Goal: Check status: Check status

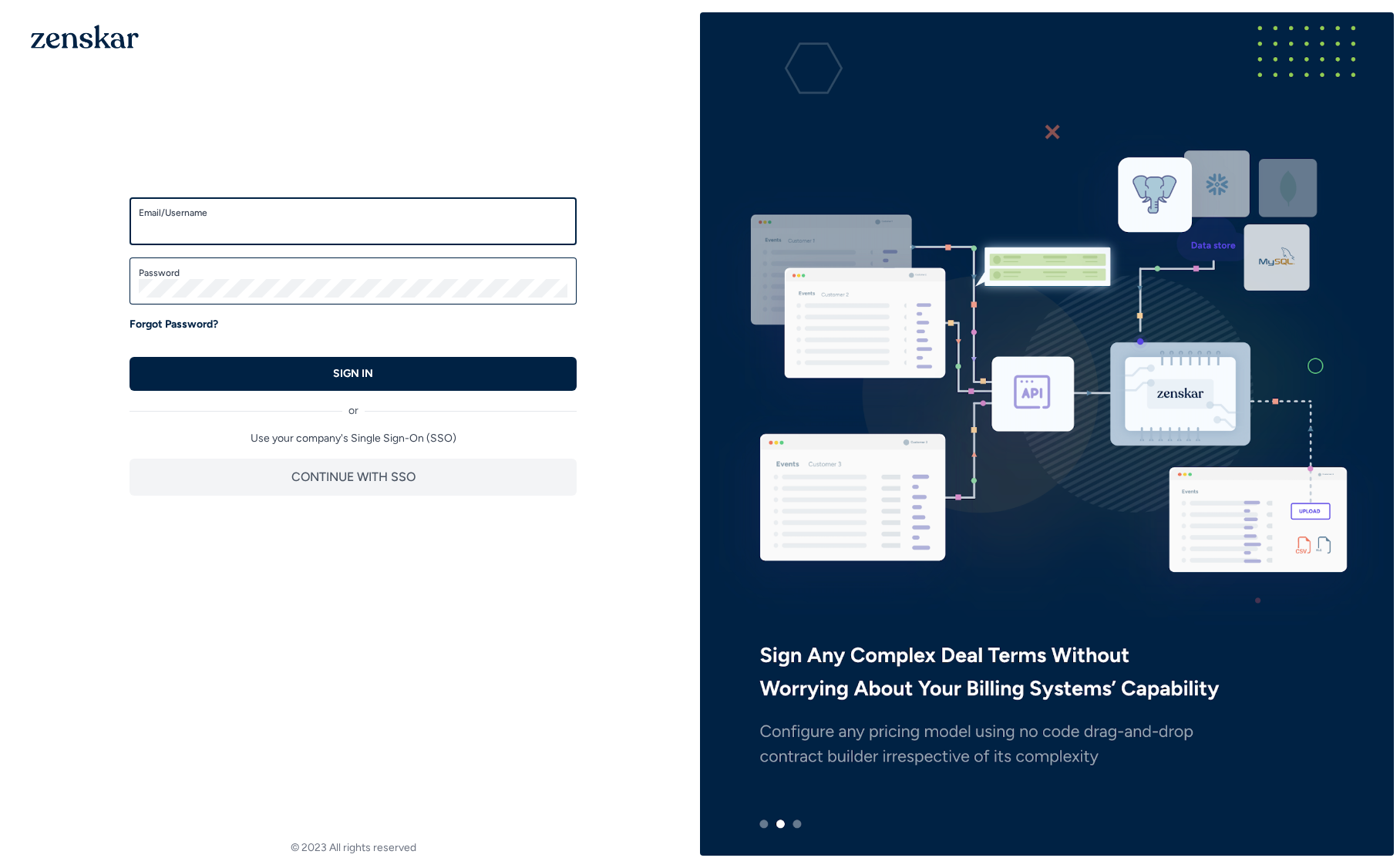
type input "**********"
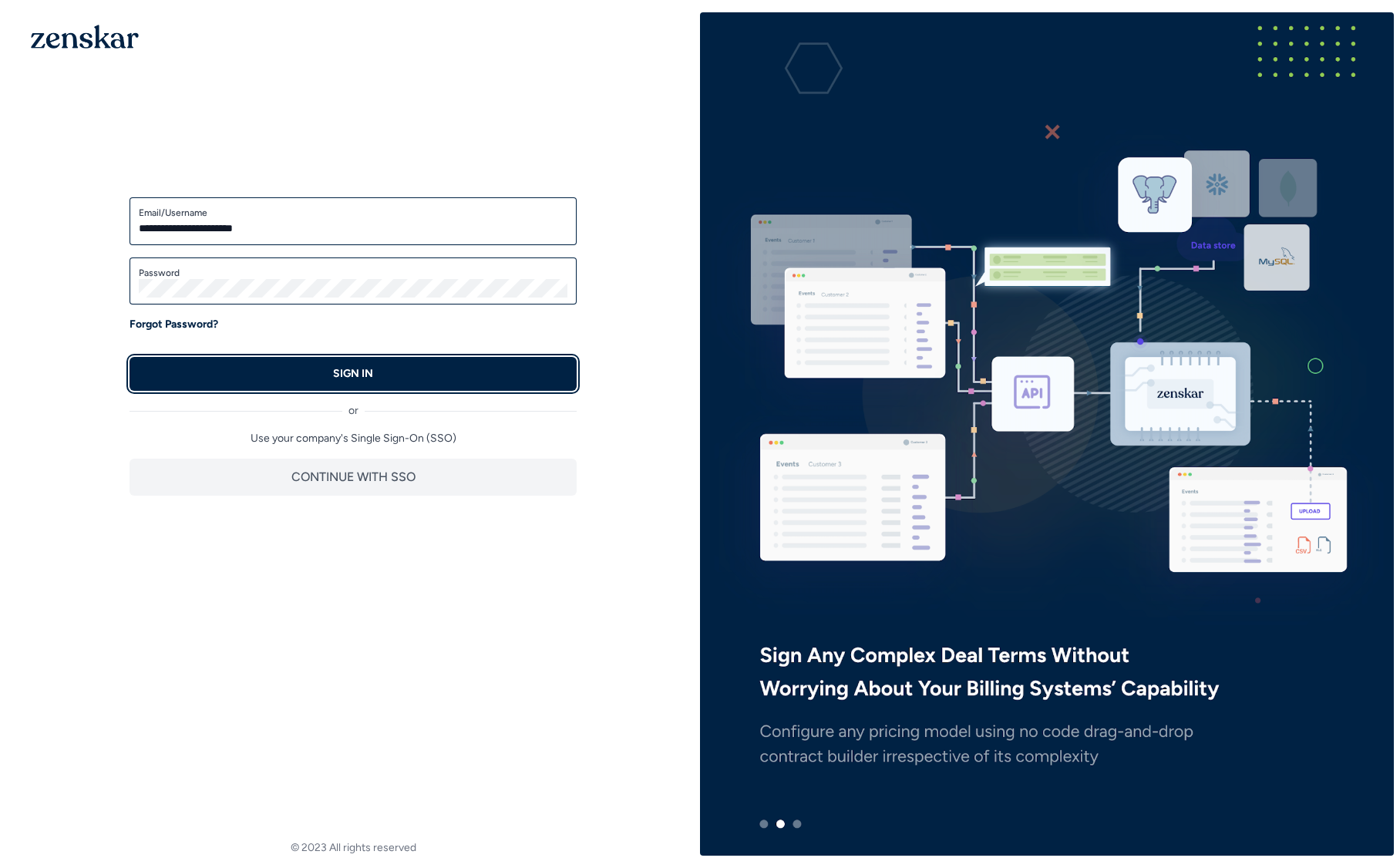
click at [400, 380] on button "SIGN IN" at bounding box center [353, 373] width 447 height 34
